Goal: Book appointment/travel/reservation

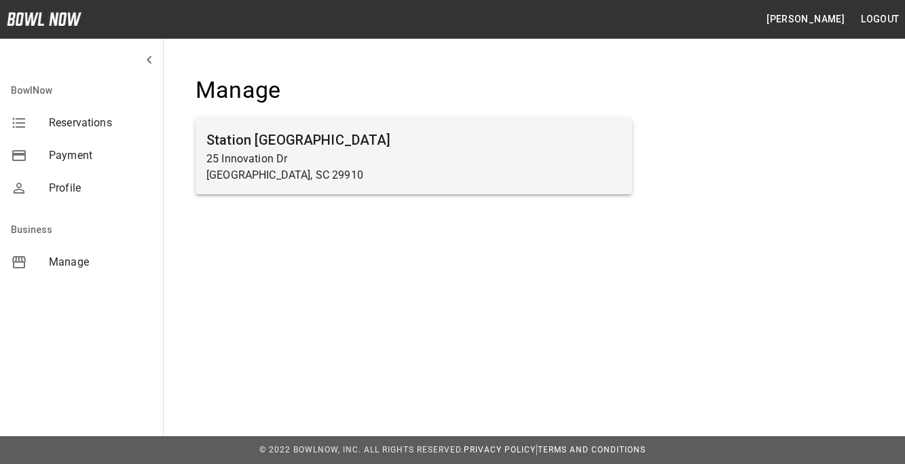
click at [260, 179] on p "Bluffton, SC 29910" at bounding box center [413, 175] width 415 height 16
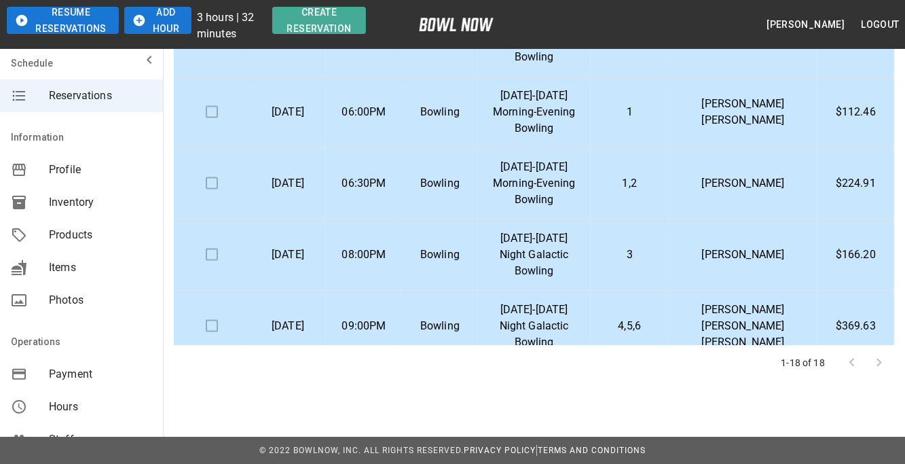
scroll to position [825, 0]
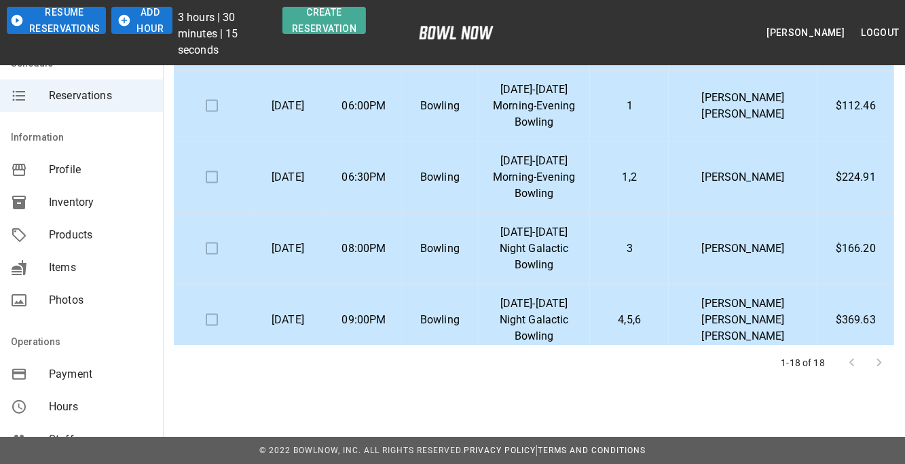
click at [550, 236] on p "[DATE]-[DATE] Night Galactic Bowling" at bounding box center [534, 248] width 90 height 49
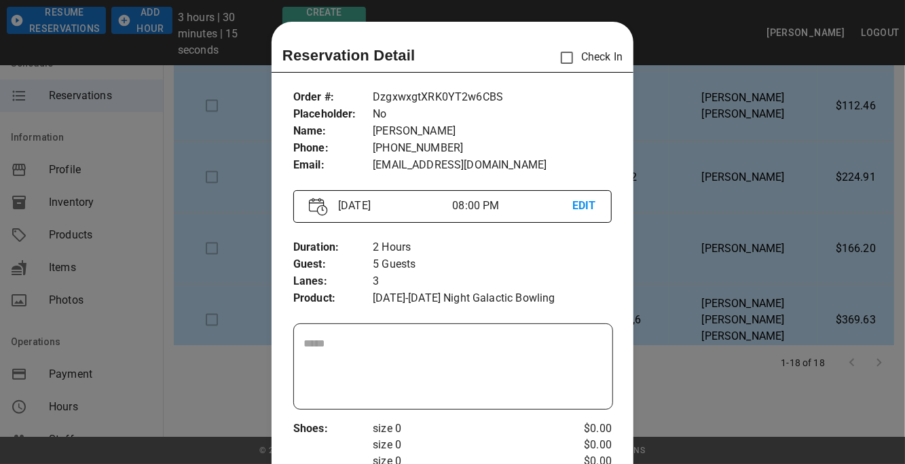
scroll to position [21, 0]
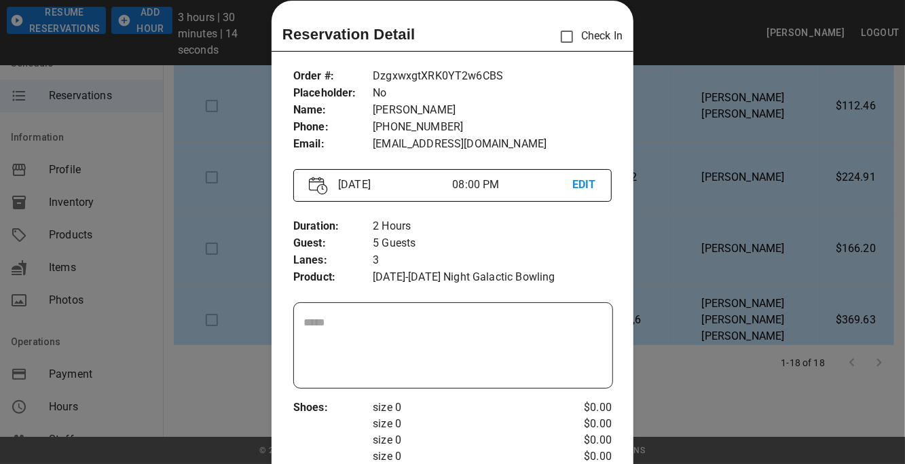
click at [696, 381] on div at bounding box center [452, 232] width 905 height 464
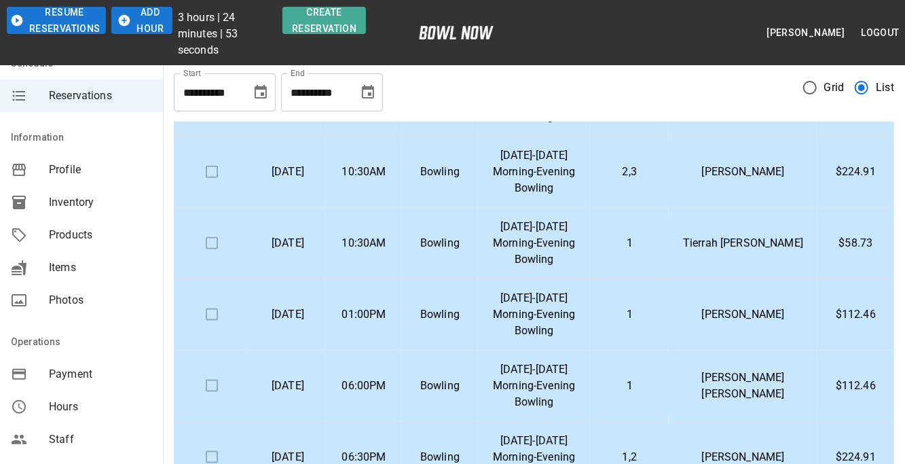
scroll to position [0, 0]
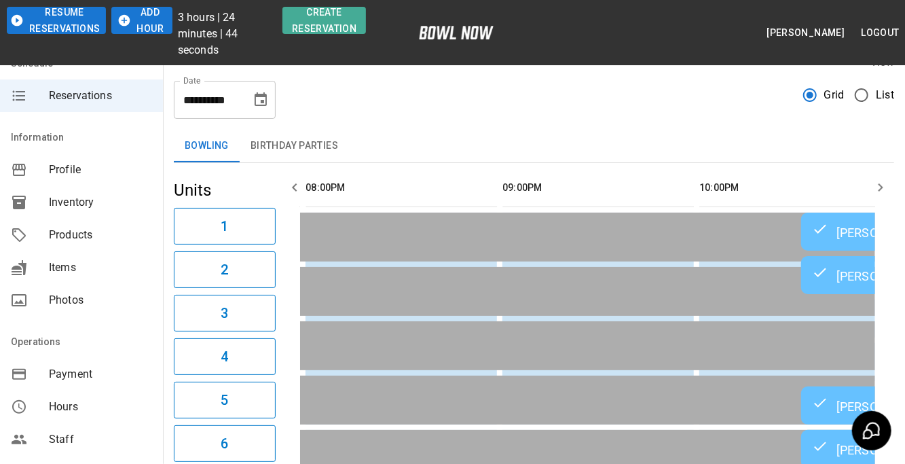
scroll to position [0, 1969]
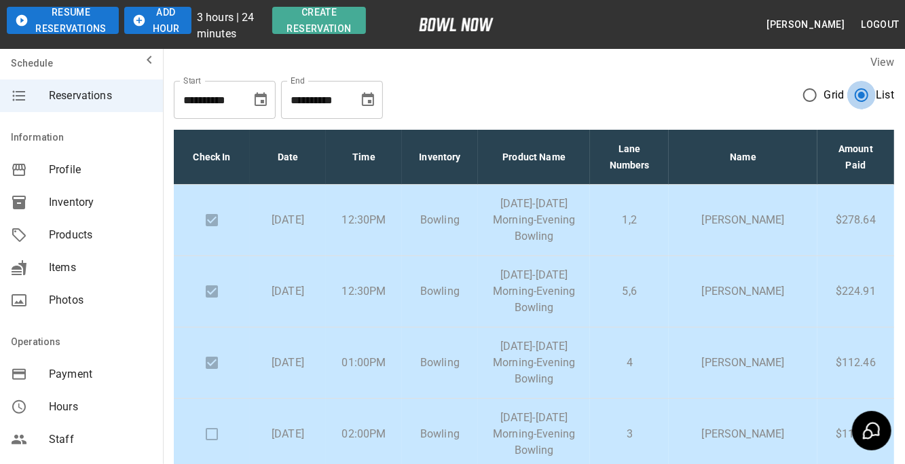
click at [900, 179] on div "**********" at bounding box center [534, 360] width 742 height 635
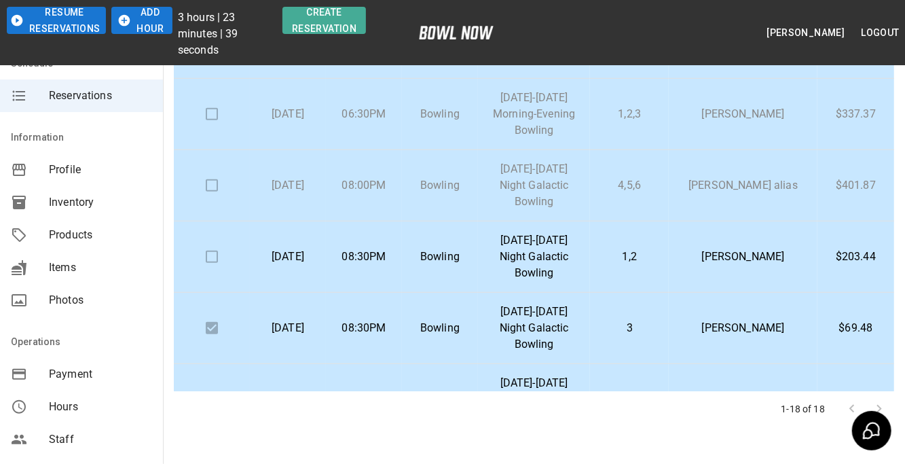
scroll to position [365, 0]
click at [213, 115] on td at bounding box center [212, 113] width 76 height 71
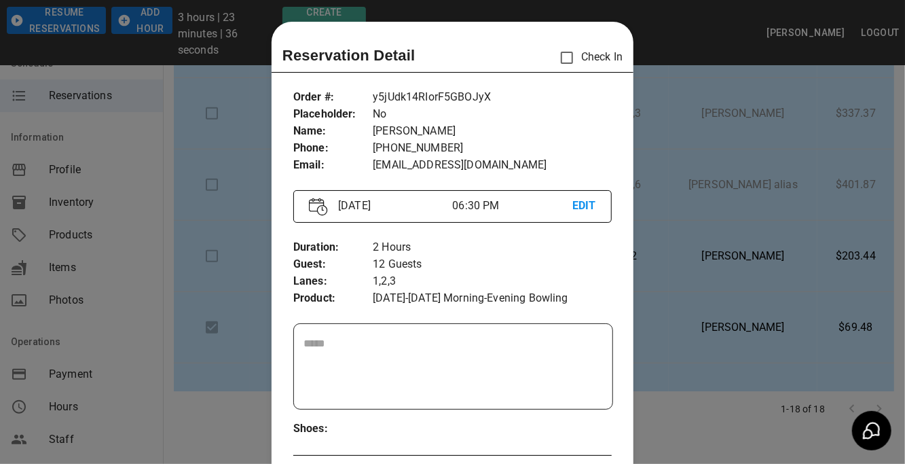
scroll to position [21, 0]
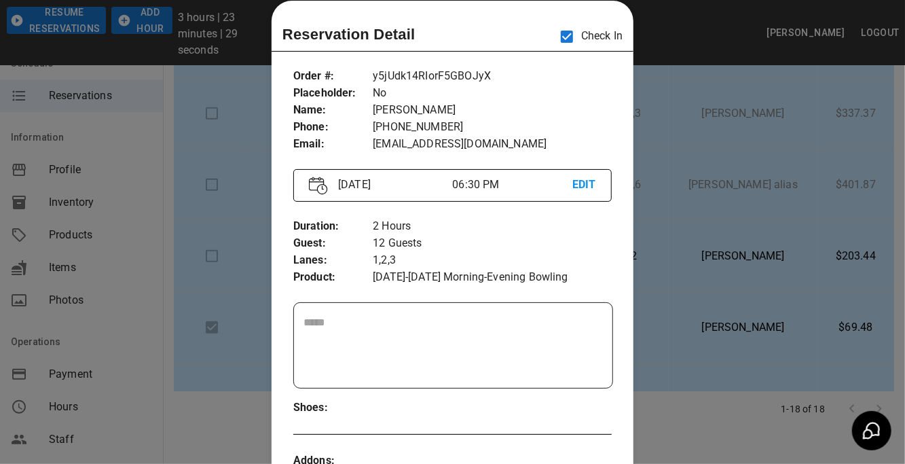
click at [581, 88] on p "No" at bounding box center [492, 93] width 239 height 17
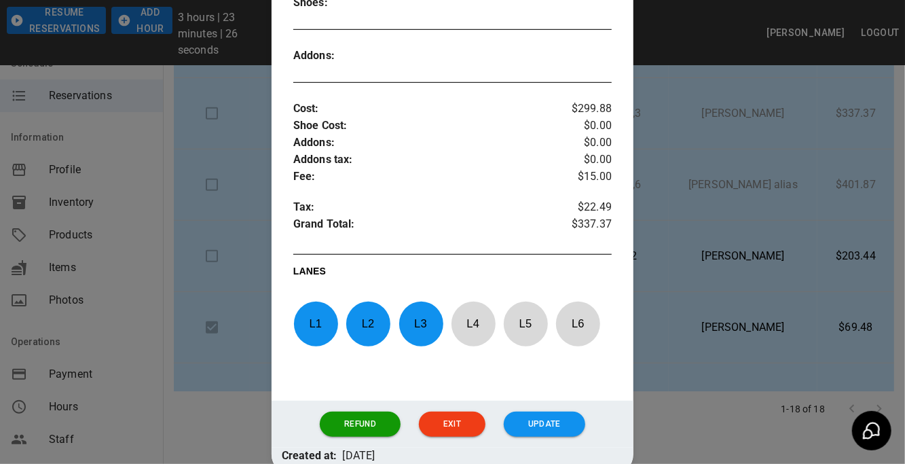
scroll to position [444, 0]
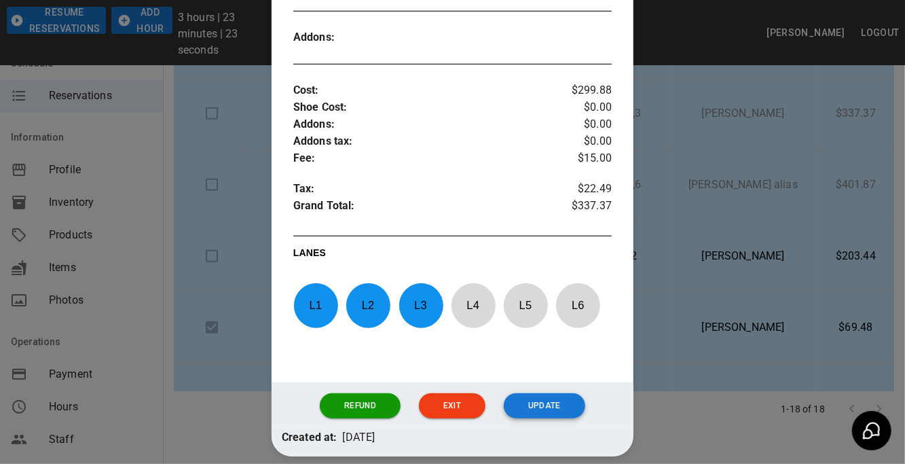
click at [539, 394] on button "Update" at bounding box center [544, 405] width 81 height 25
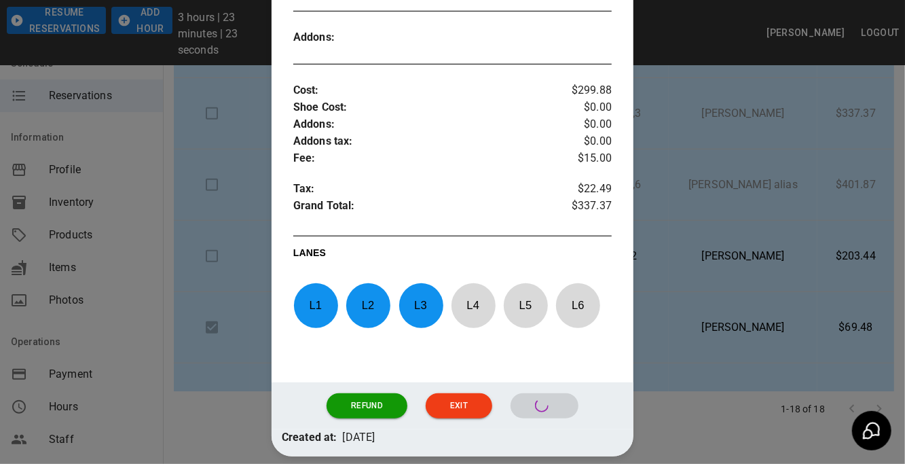
scroll to position [434, 0]
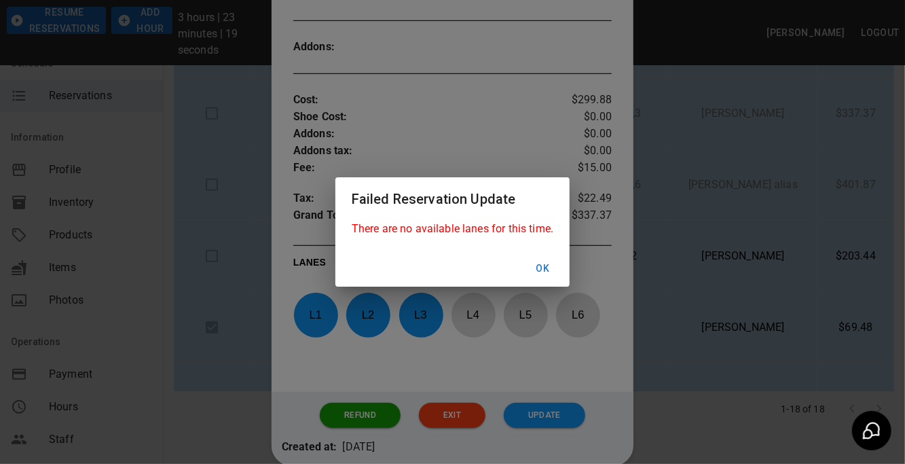
click at [543, 268] on button "Ok" at bounding box center [542, 268] width 43 height 25
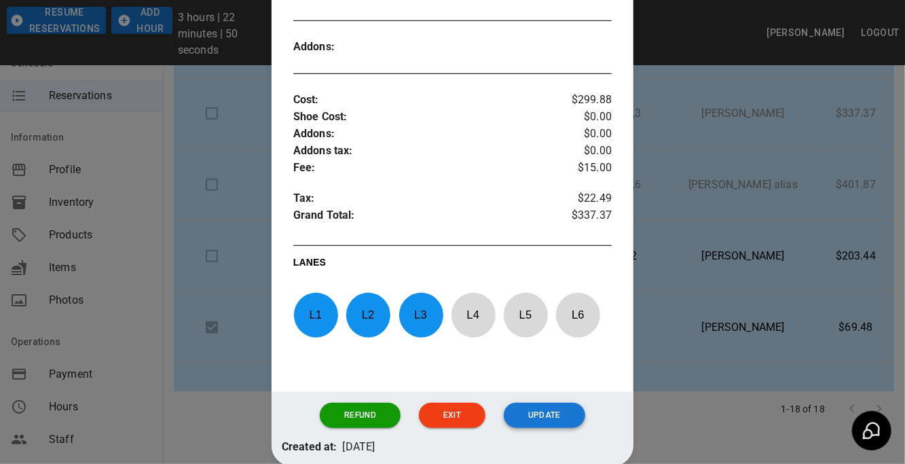
click at [550, 408] on button "Update" at bounding box center [544, 415] width 81 height 25
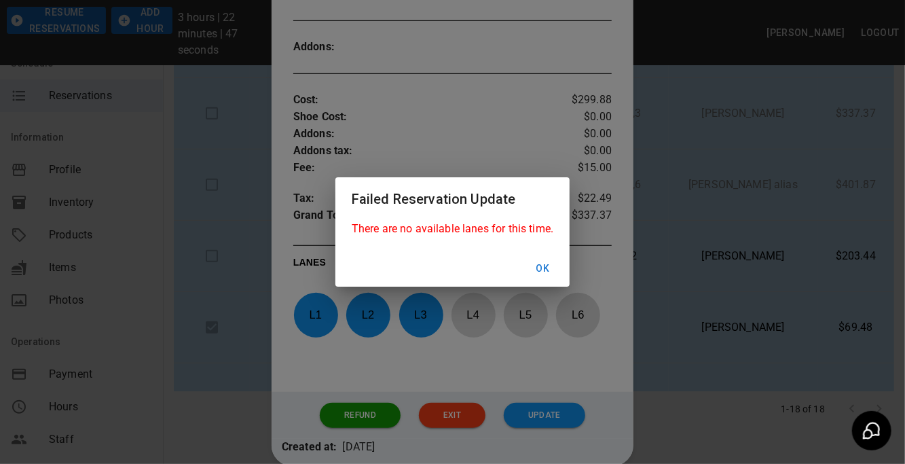
click at [546, 265] on button "Ok" at bounding box center [542, 268] width 43 height 25
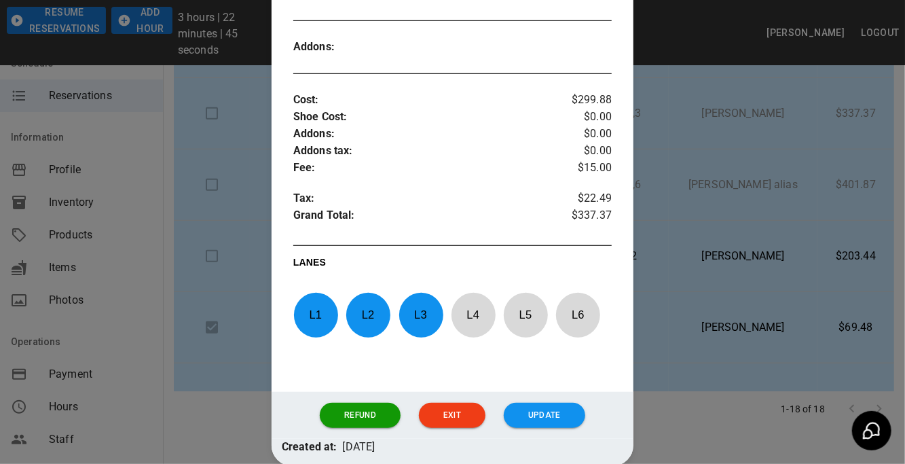
click at [689, 414] on div at bounding box center [452, 232] width 905 height 464
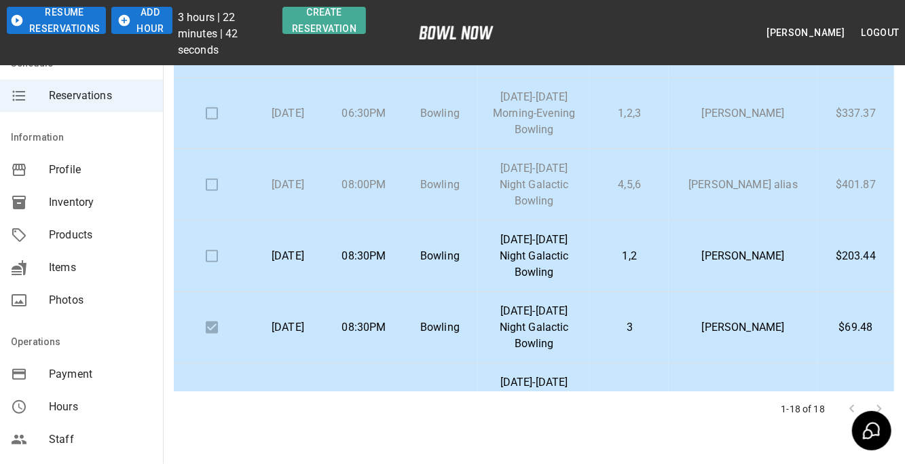
click at [211, 185] on td at bounding box center [212, 184] width 76 height 71
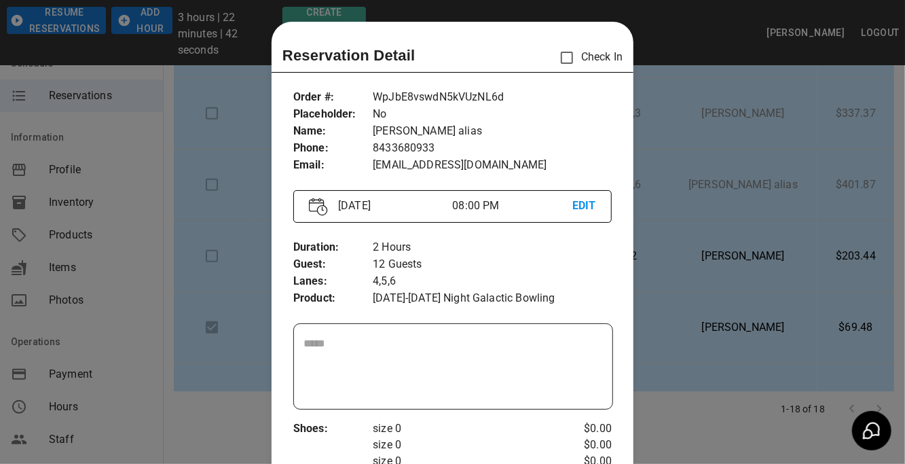
scroll to position [21, 0]
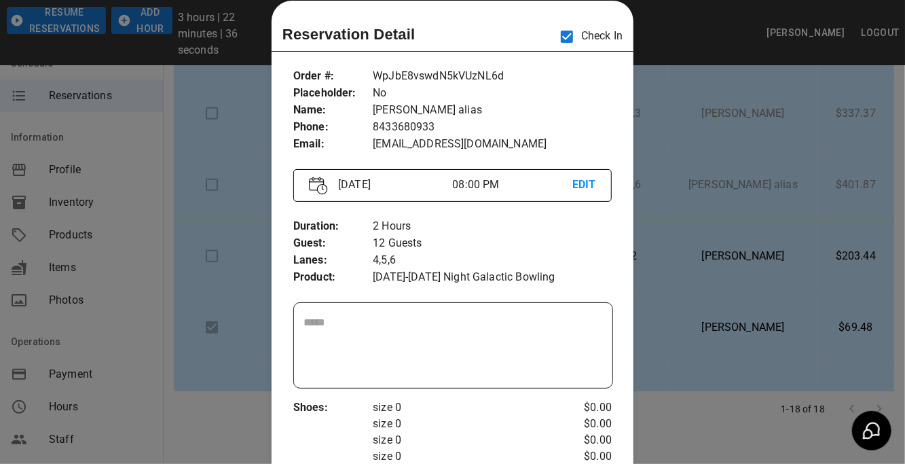
click at [642, 413] on div at bounding box center [452, 232] width 905 height 464
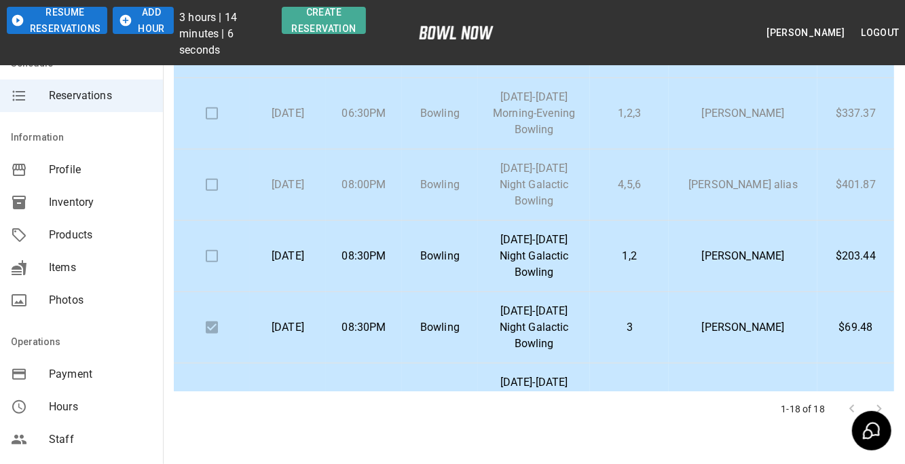
click at [642, 413] on div "1-18 of 18" at bounding box center [534, 408] width 720 height 35
click at [209, 254] on td at bounding box center [212, 256] width 76 height 71
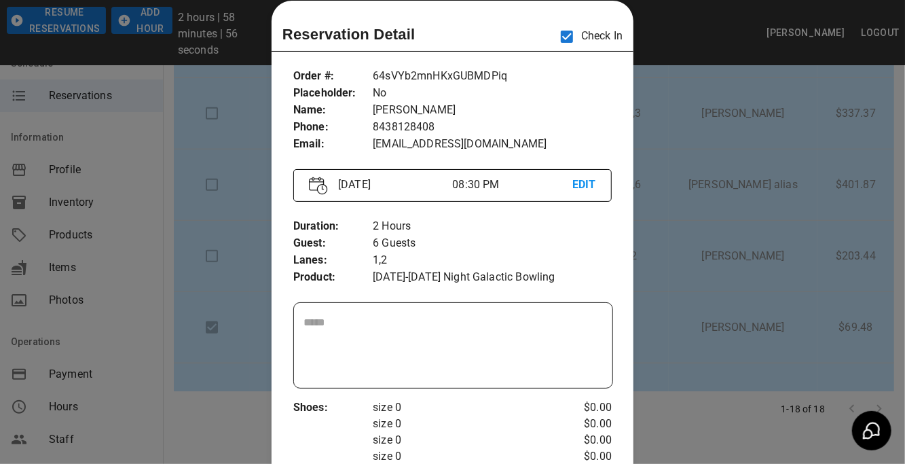
click at [771, 178] on div at bounding box center [452, 232] width 905 height 464
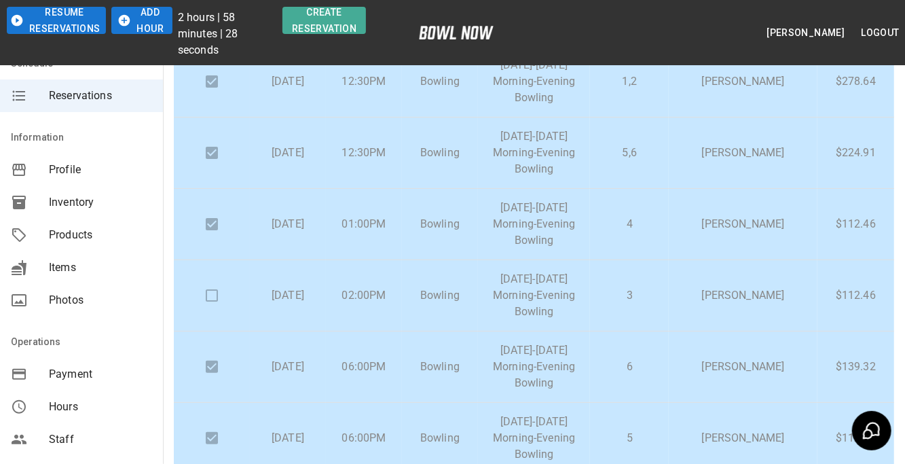
scroll to position [34, 0]
